Goal: Transaction & Acquisition: Purchase product/service

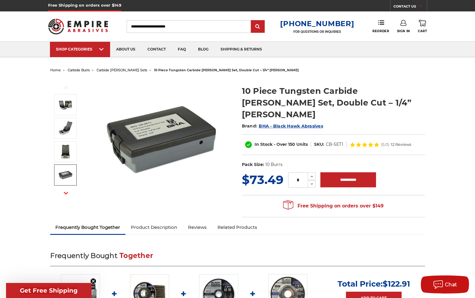
click at [65, 194] on icon "button" at bounding box center [66, 193] width 4 height 4
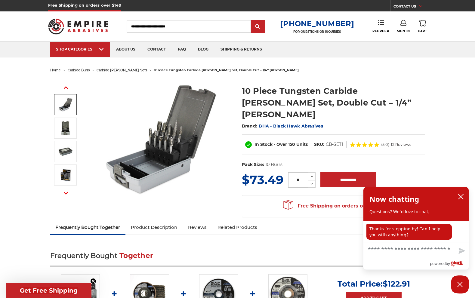
click at [66, 89] on icon "button" at bounding box center [66, 87] width 4 height 4
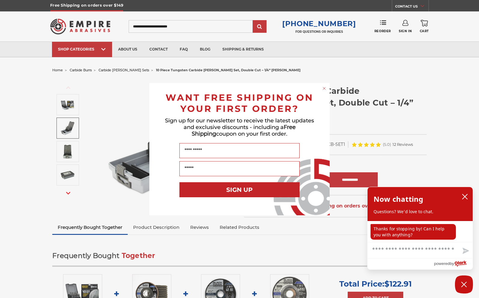
click at [324, 88] on circle "Close dialog" at bounding box center [325, 88] width 6 height 6
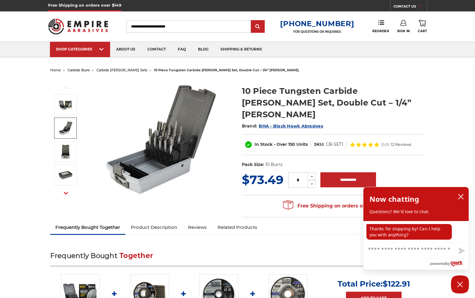
click at [67, 129] on img at bounding box center [65, 128] width 15 height 15
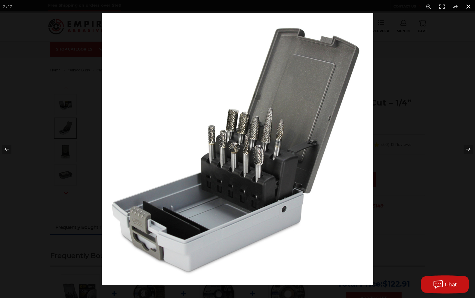
click at [467, 7] on button at bounding box center [468, 6] width 13 height 13
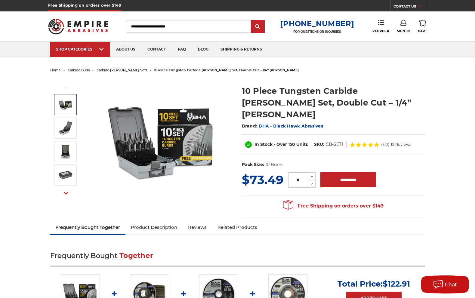
click at [206, 27] on input "Search" at bounding box center [189, 26] width 124 height 13
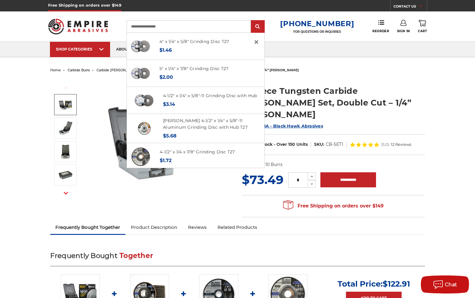
type input "**********"
click at [252, 21] on input "submit" at bounding box center [258, 27] width 12 height 12
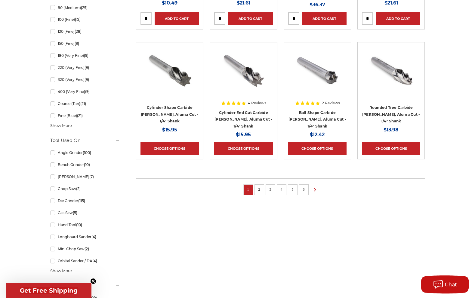
scroll to position [391, 0]
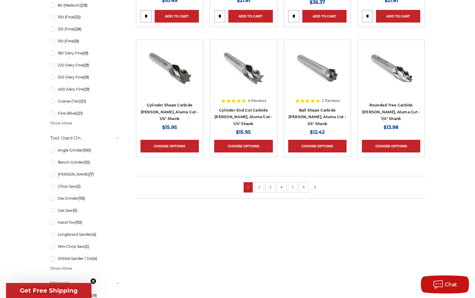
click at [316, 187] on use at bounding box center [315, 187] width 2 height 3
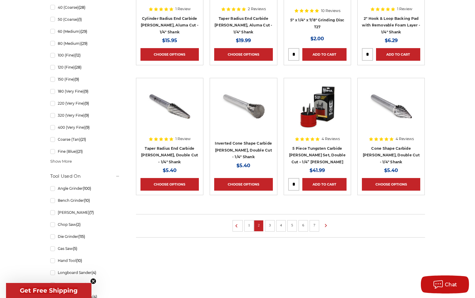
scroll to position [361, 0]
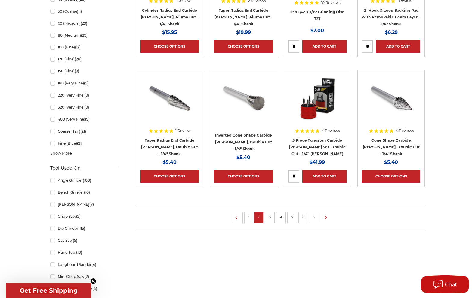
click at [269, 217] on link "3" at bounding box center [270, 217] width 6 height 7
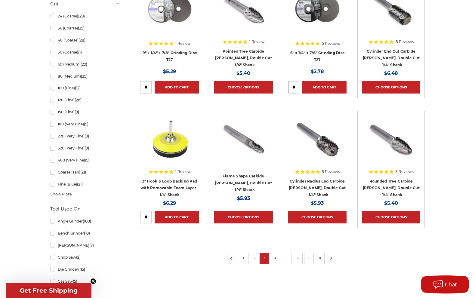
scroll to position [331, 0]
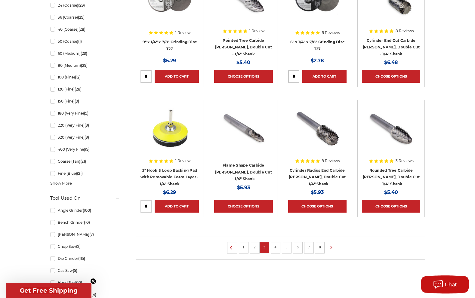
click at [275, 246] on link "4" at bounding box center [275, 247] width 6 height 7
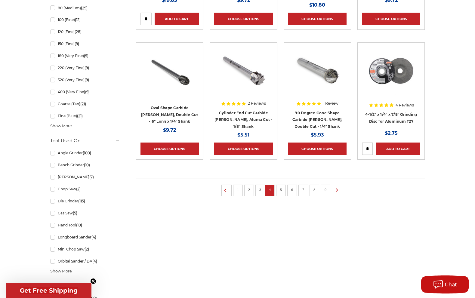
scroll to position [391, 0]
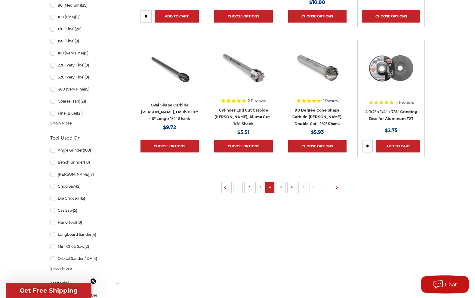
click at [281, 187] on link "5" at bounding box center [281, 187] width 6 height 7
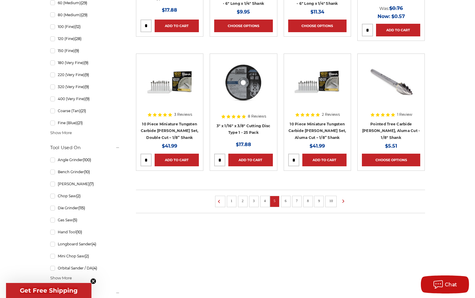
scroll to position [391, 0]
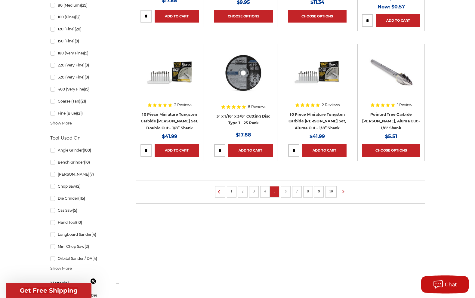
click at [286, 191] on link "6" at bounding box center [286, 191] width 6 height 7
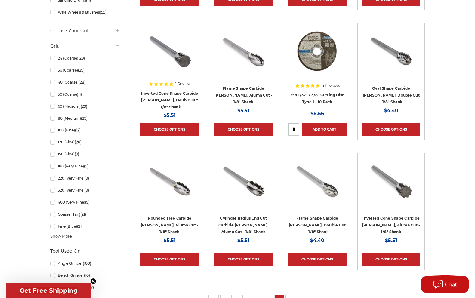
scroll to position [361, 0]
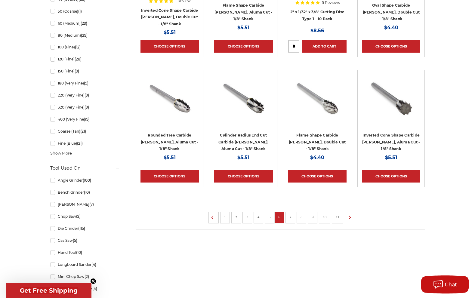
click at [290, 217] on link "7" at bounding box center [290, 217] width 6 height 7
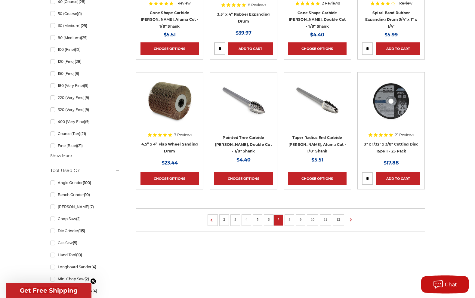
scroll to position [361, 0]
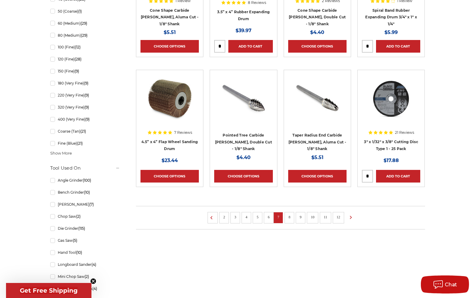
click at [291, 216] on link "8" at bounding box center [289, 217] width 6 height 7
